Goal: Transaction & Acquisition: Purchase product/service

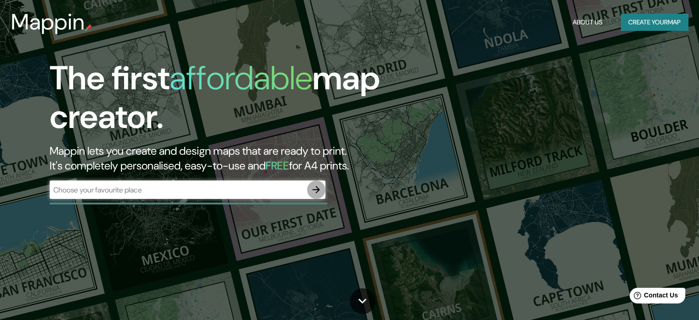
click at [315, 189] on icon "button" at bounding box center [316, 189] width 11 height 11
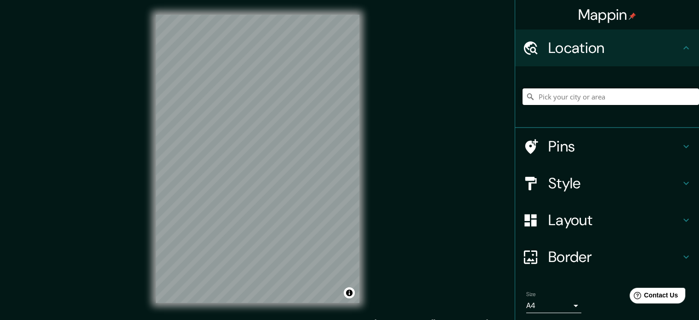
click at [562, 97] on input "Pick your city or area" at bounding box center [611, 96] width 177 height 17
type input "[GEOGRAPHIC_DATA], [GEOGRAPHIC_DATA], [GEOGRAPHIC_DATA]"
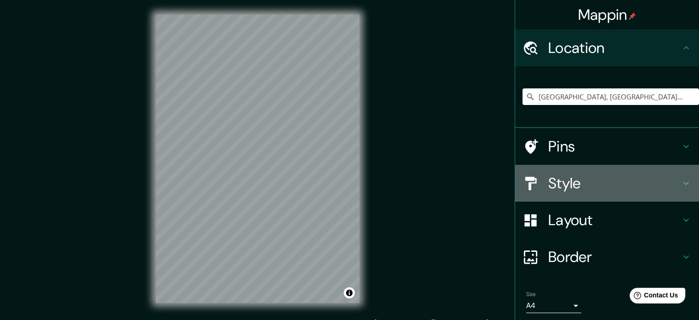
click at [596, 189] on h4 "Style" at bounding box center [615, 183] width 132 height 18
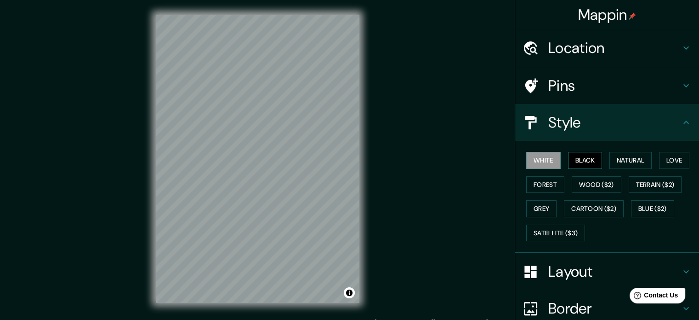
click at [590, 161] on button "Black" at bounding box center [585, 160] width 34 height 17
click at [619, 164] on button "Natural" at bounding box center [631, 160] width 42 height 17
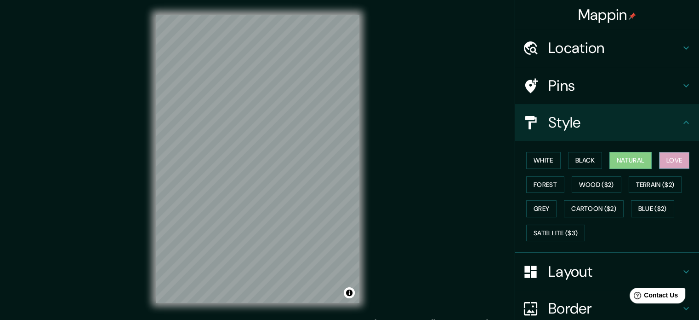
click at [666, 154] on button "Love" at bounding box center [674, 160] width 30 height 17
click at [527, 183] on button "Forest" at bounding box center [546, 184] width 38 height 17
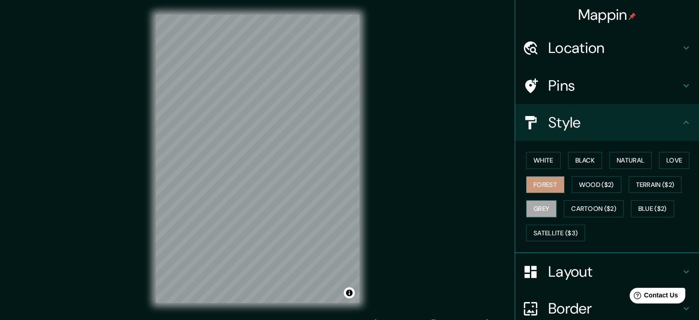
click at [533, 210] on button "Grey" at bounding box center [542, 208] width 30 height 17
click at [624, 161] on button "Natural" at bounding box center [631, 160] width 42 height 17
